Goal: Task Accomplishment & Management: Manage account settings

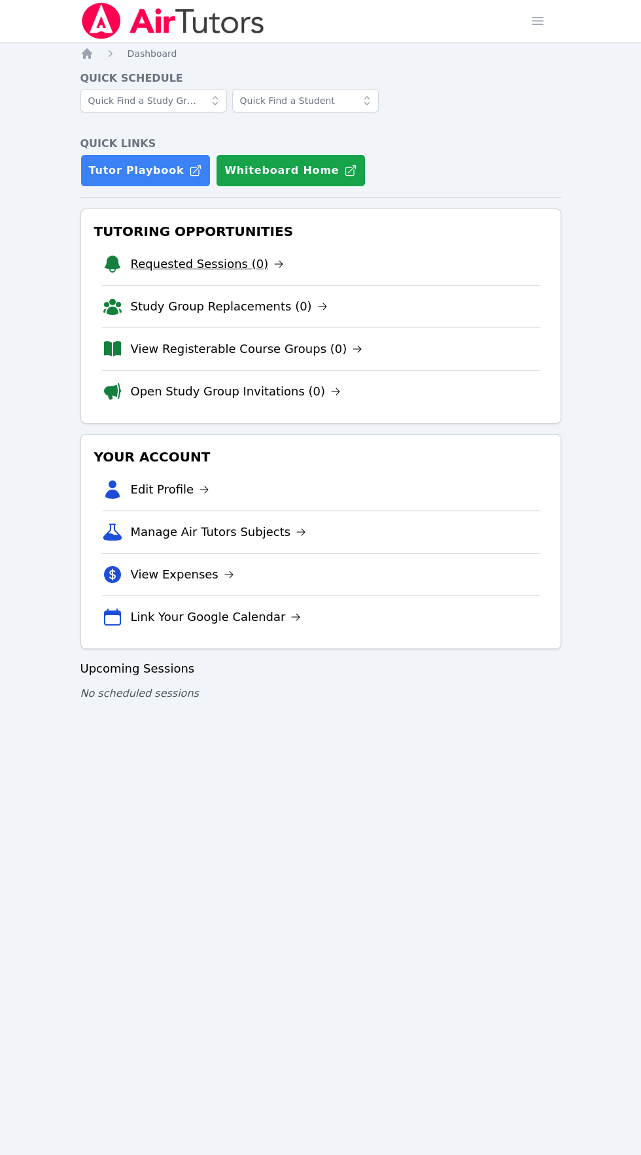
click at [188, 269] on link "Requested Sessions (0)" at bounding box center [208, 264] width 154 height 18
